Goal: Navigation & Orientation: Find specific page/section

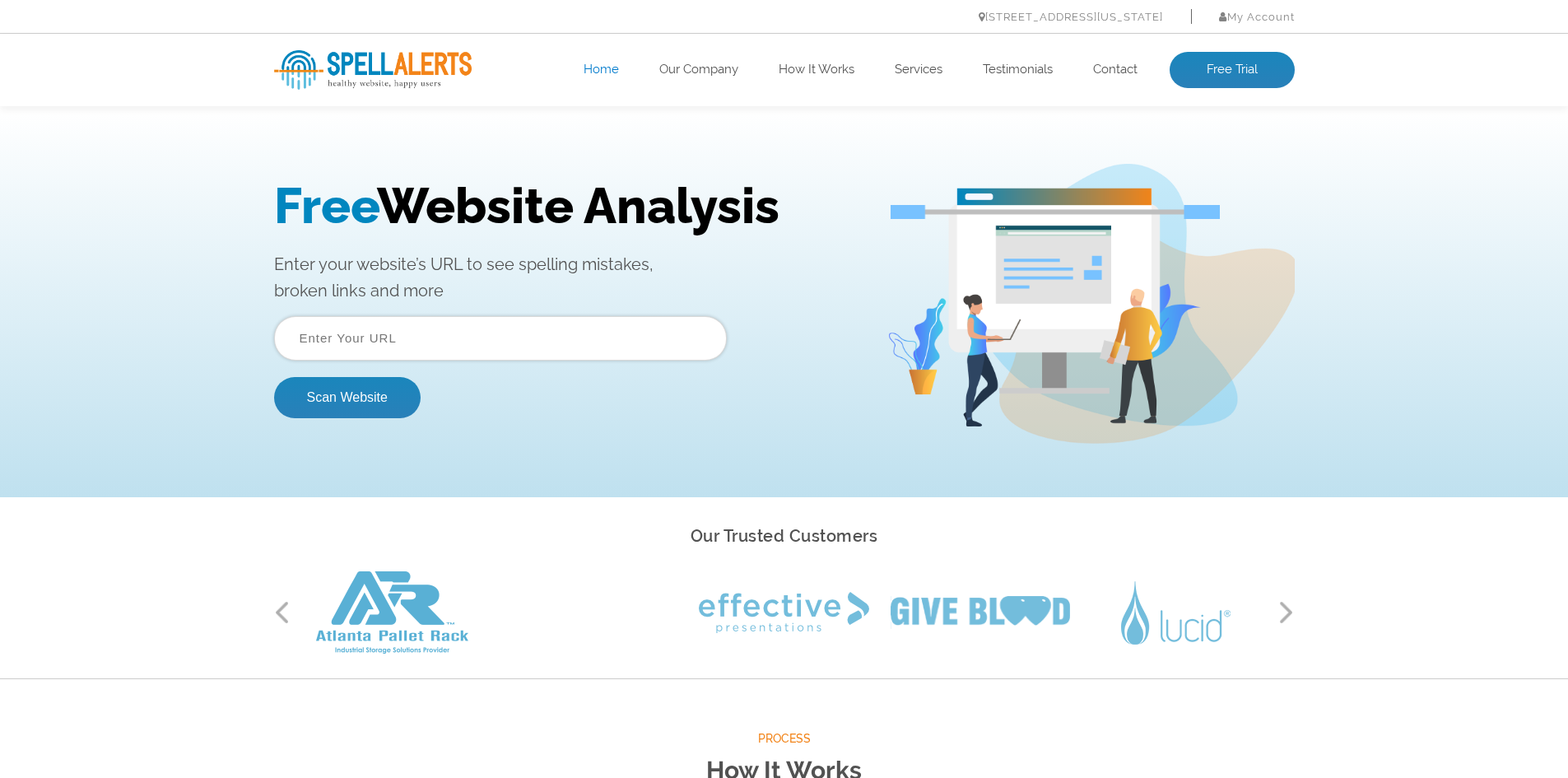
click at [741, 66] on ul "Home Our Company How It Works Services Testimonials Contact Free Trial" at bounding box center [886, 69] width 816 height 36
click at [727, 64] on link "Our Company" at bounding box center [698, 70] width 79 height 17
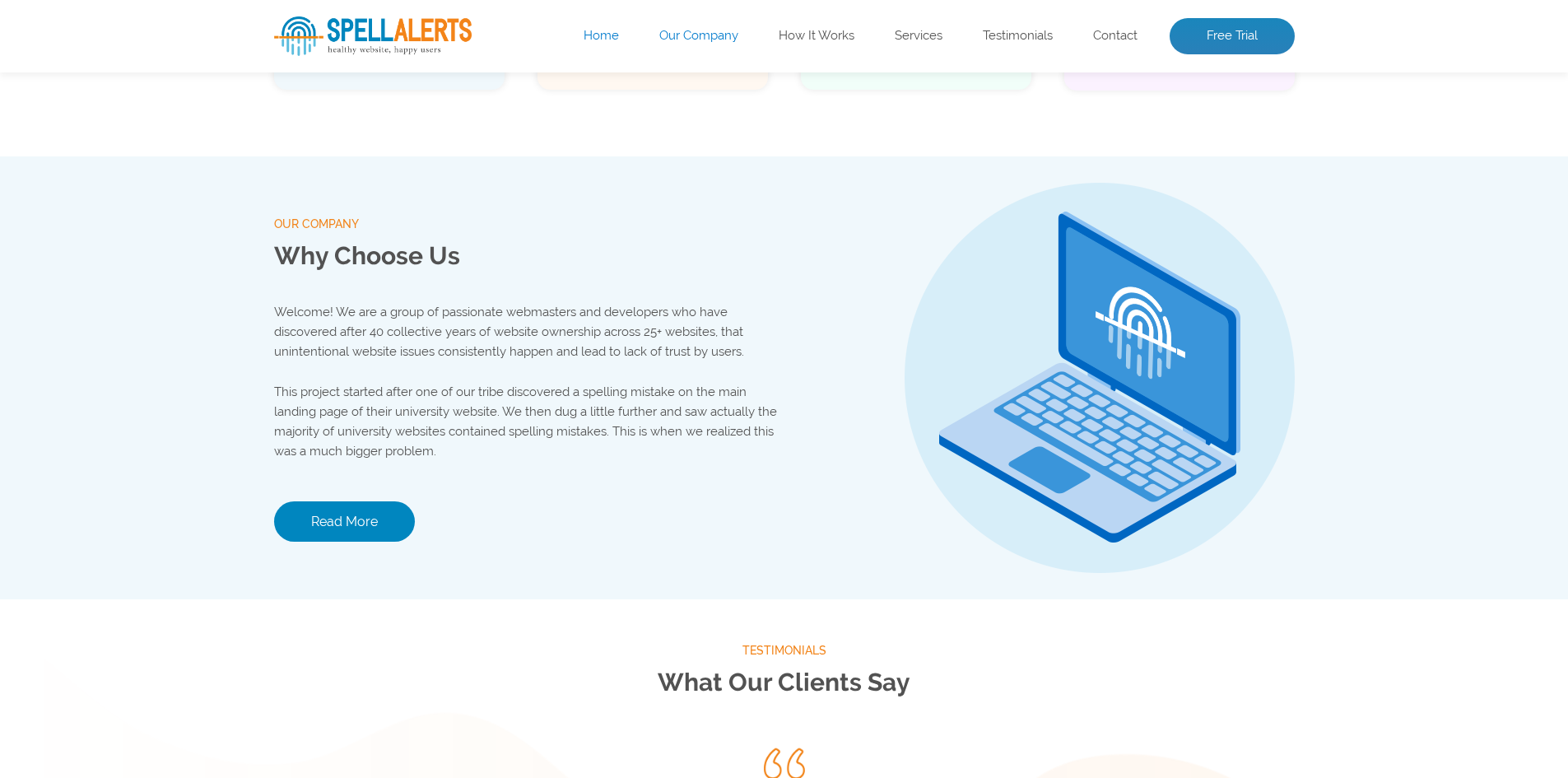
scroll to position [1727, 0]
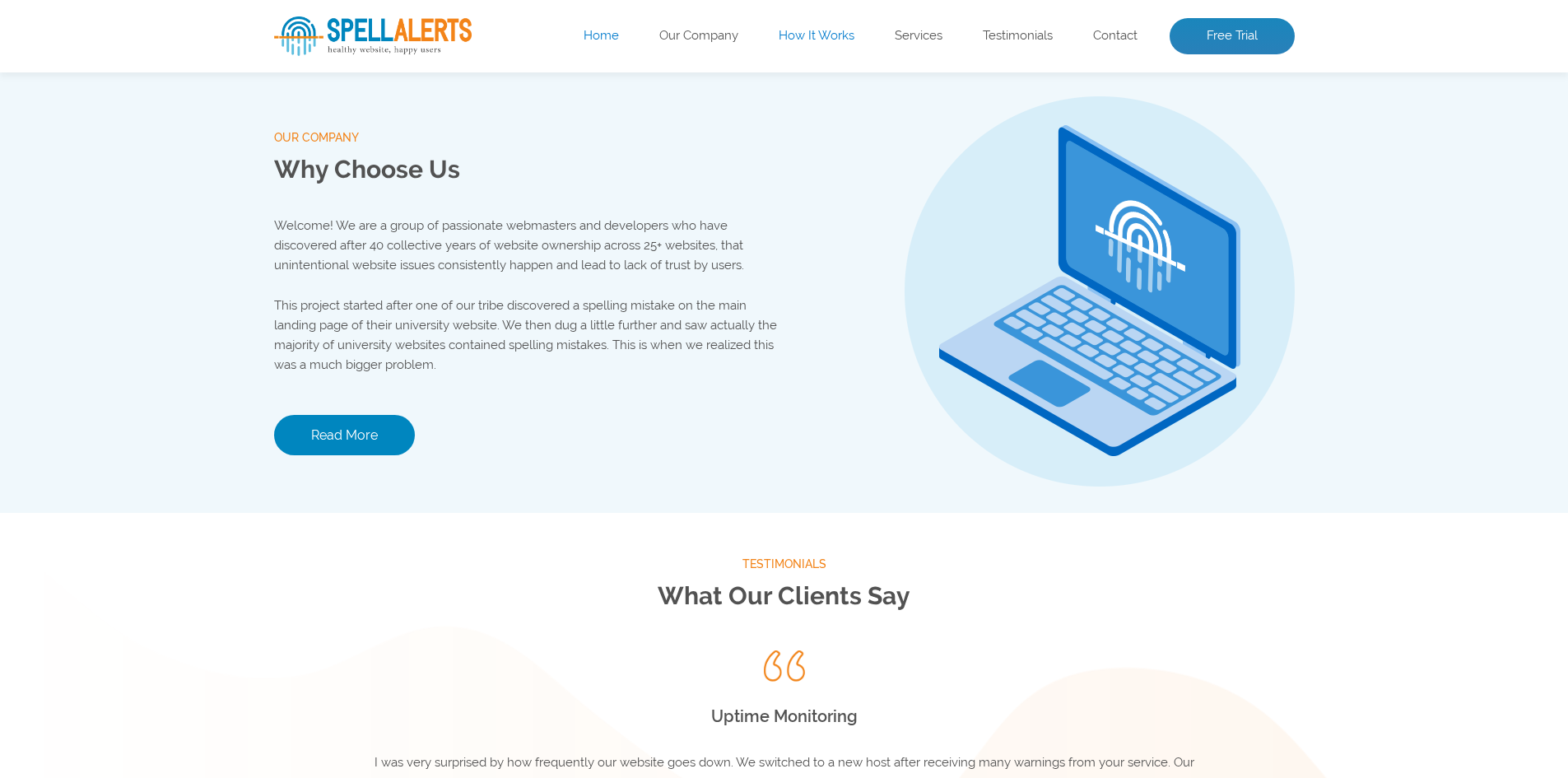
click at [829, 29] on link "How It Works" at bounding box center [816, 36] width 76 height 17
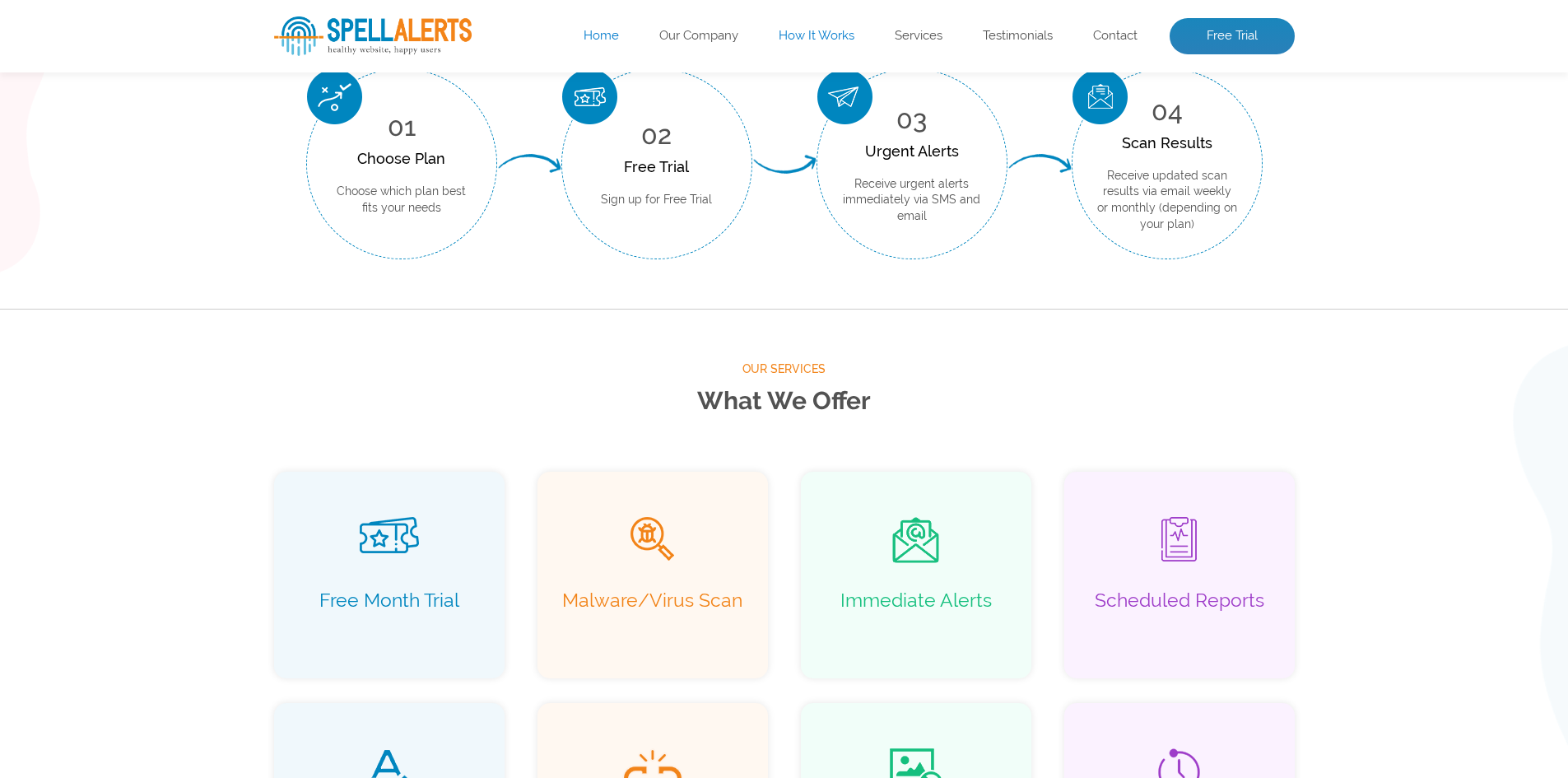
scroll to position [609, 0]
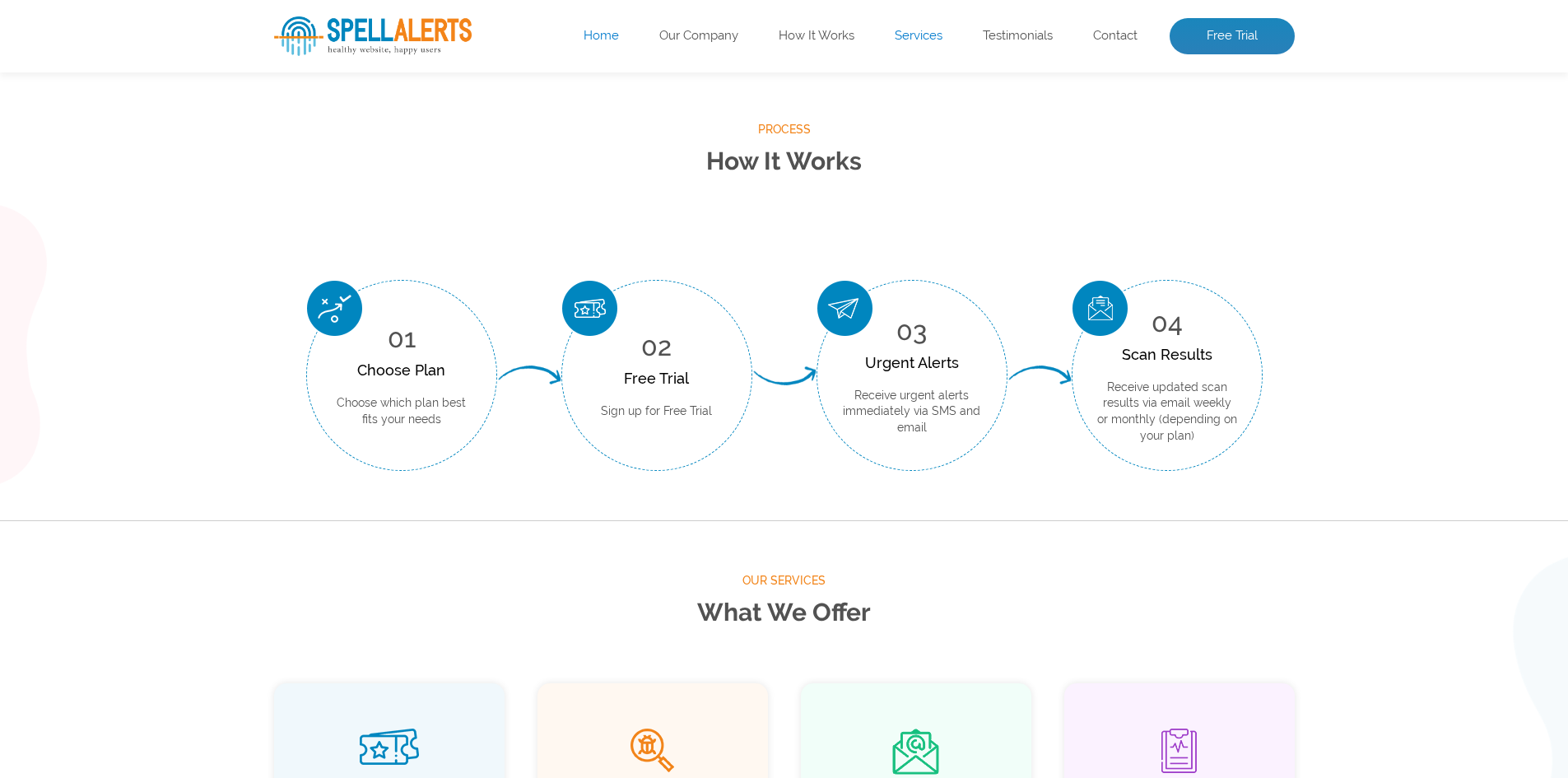
click at [932, 33] on link "Services" at bounding box center [918, 36] width 48 height 17
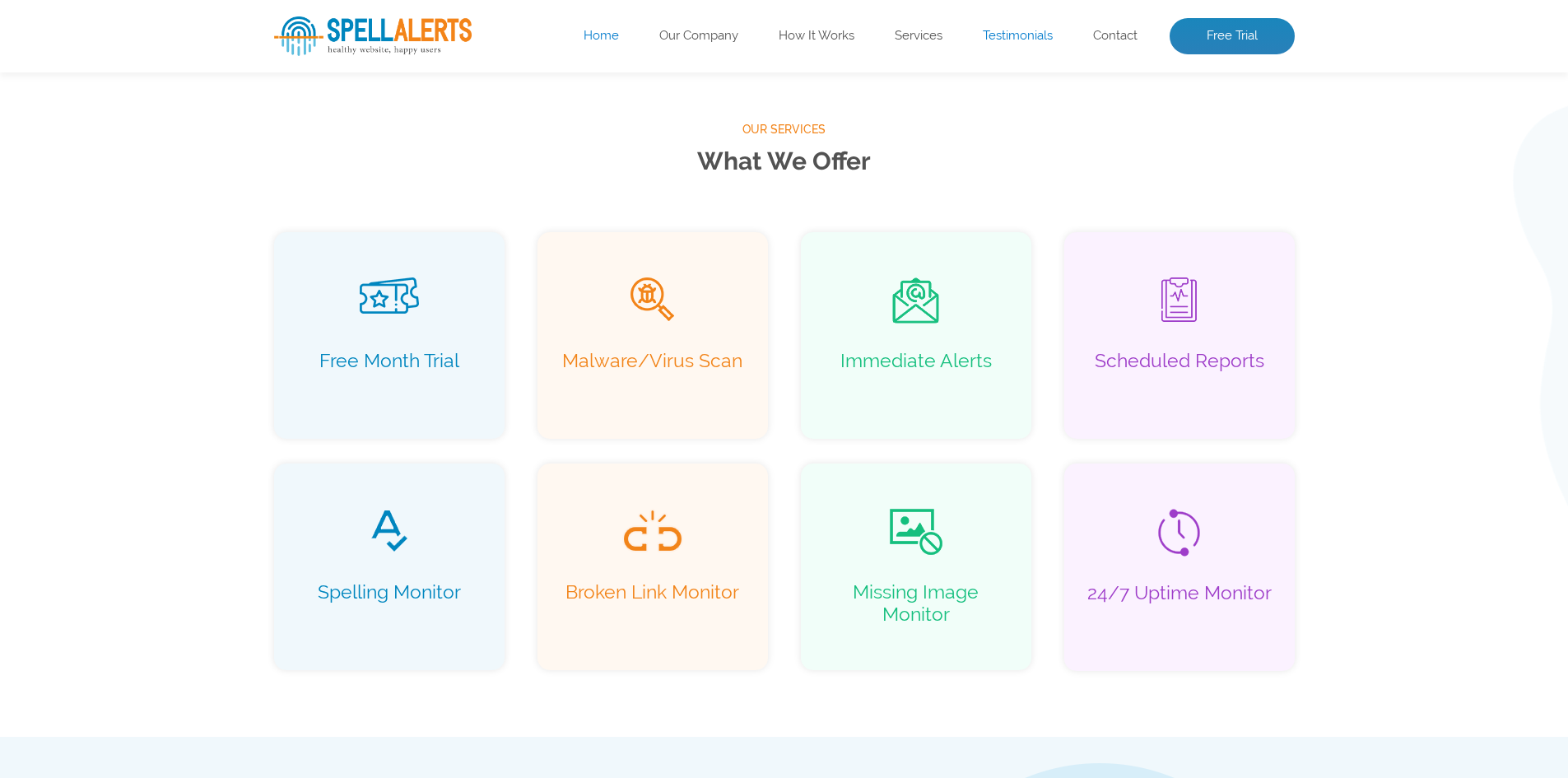
click at [1006, 35] on link "Testimonials" at bounding box center [1018, 36] width 70 height 17
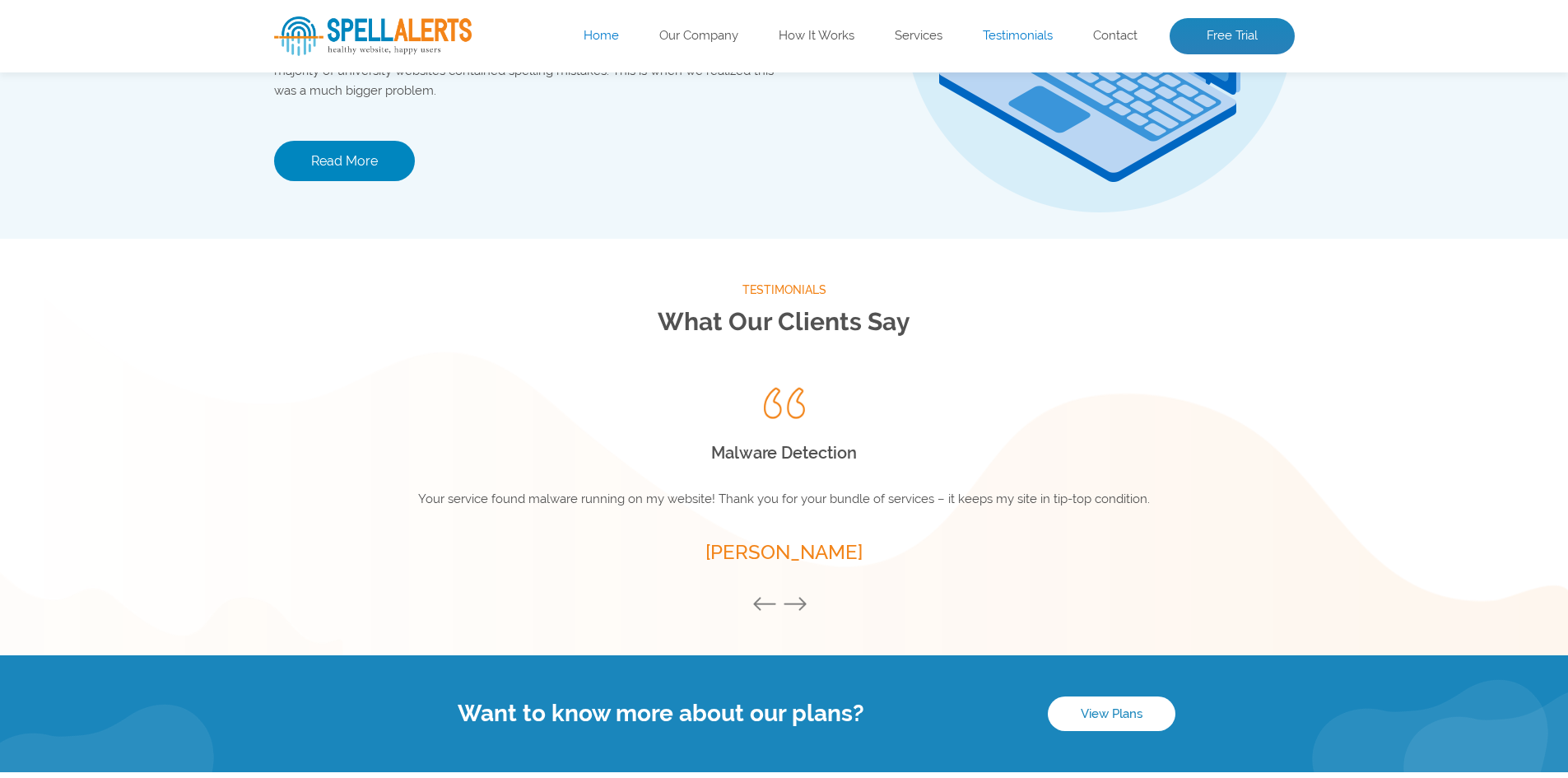
scroll to position [2170, 0]
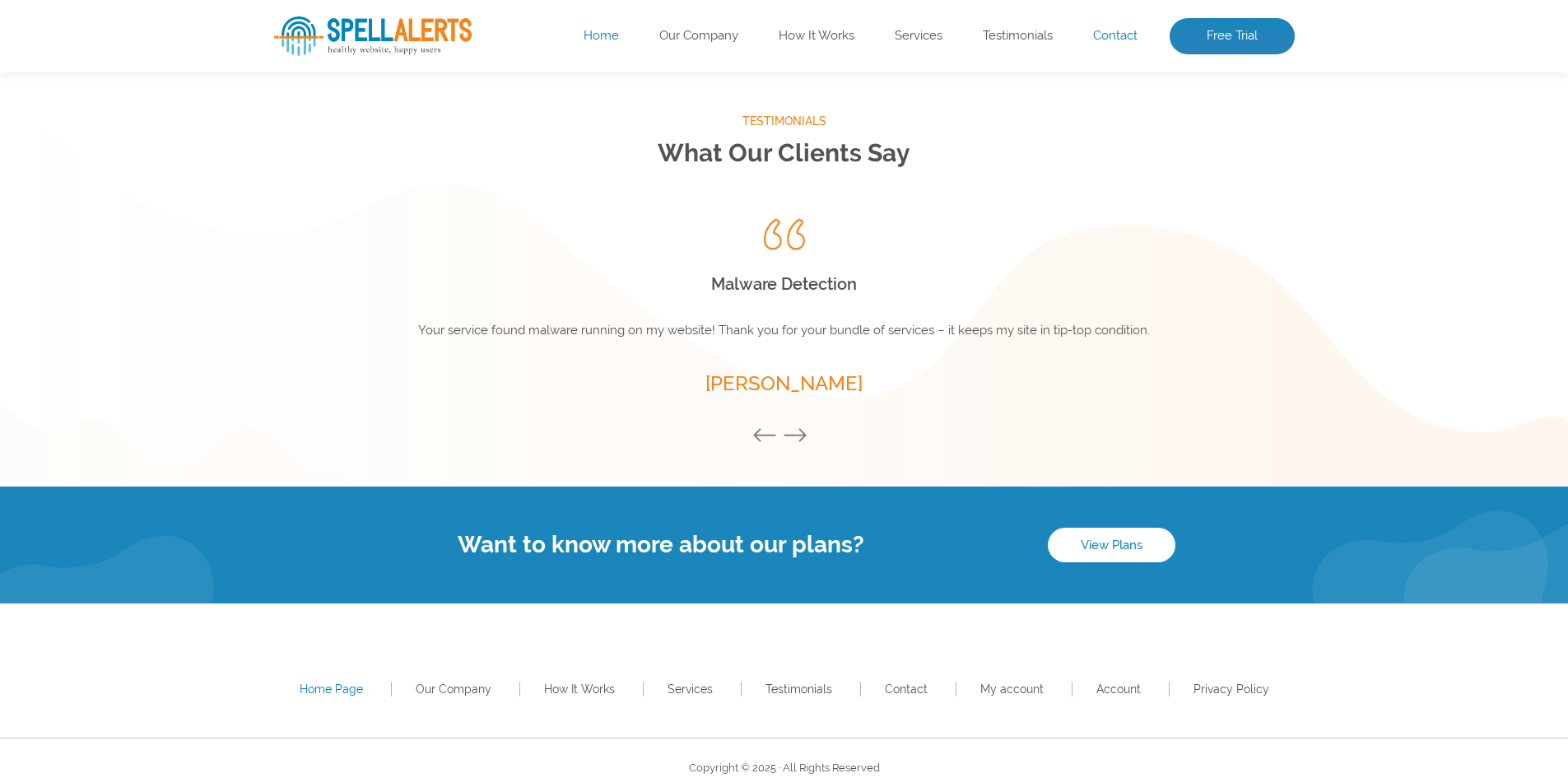
click at [1106, 37] on link "Contact" at bounding box center [1115, 36] width 44 height 17
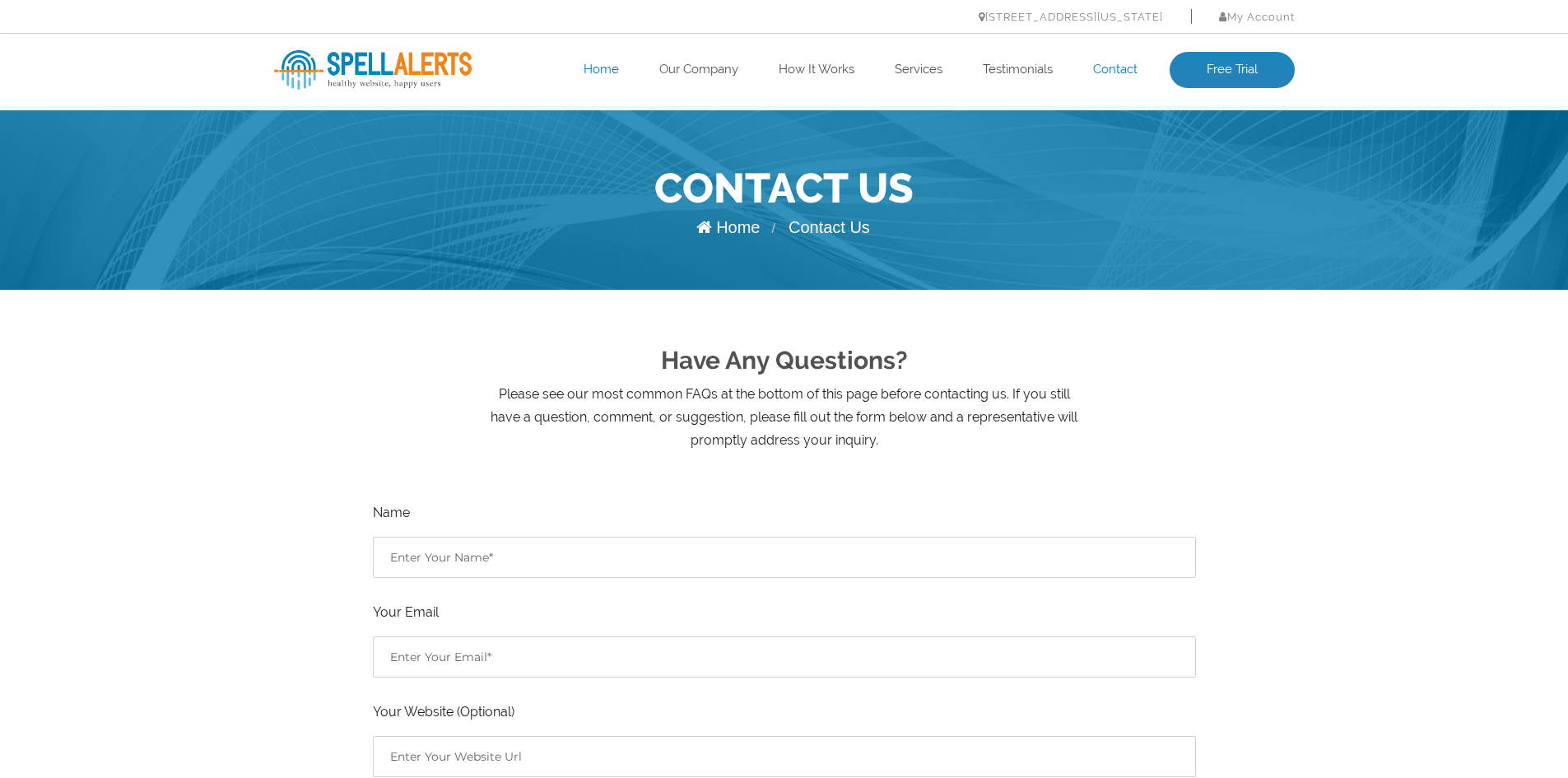
click at [607, 64] on link "Home" at bounding box center [601, 70] width 35 height 17
